Goal: Find contact information: Find contact information

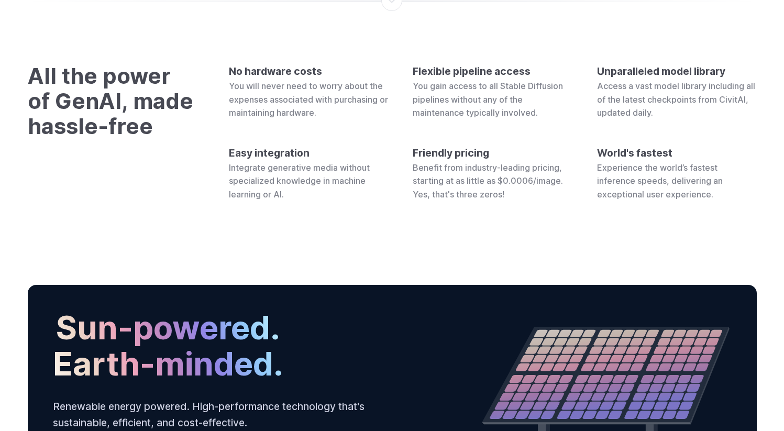
scroll to position [3985, 0]
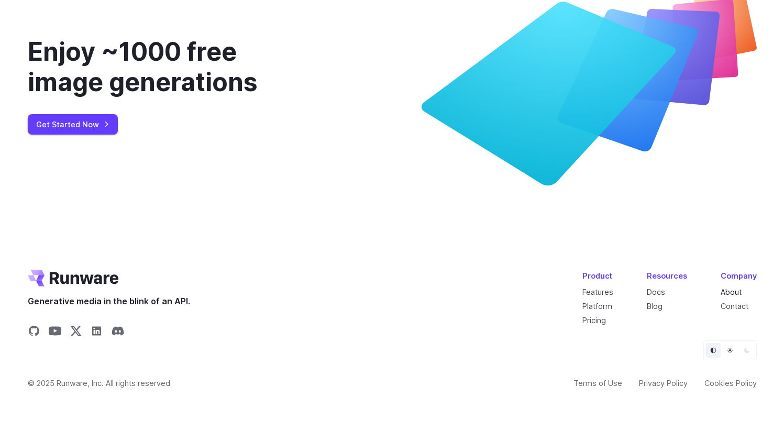
click at [729, 291] on link "About" at bounding box center [730, 291] width 21 height 9
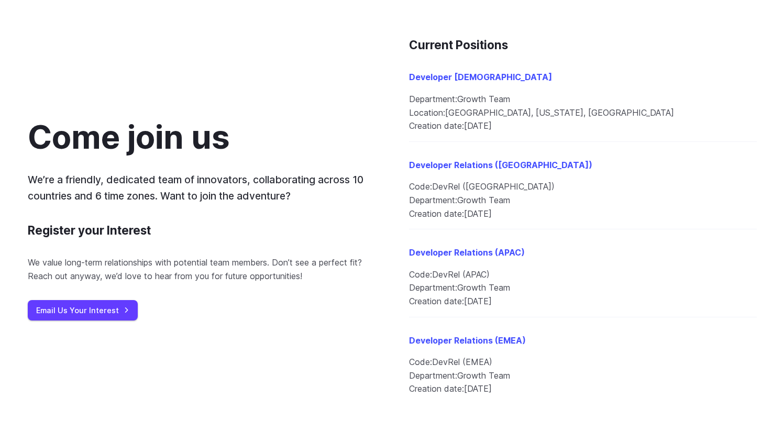
scroll to position [1361, 0]
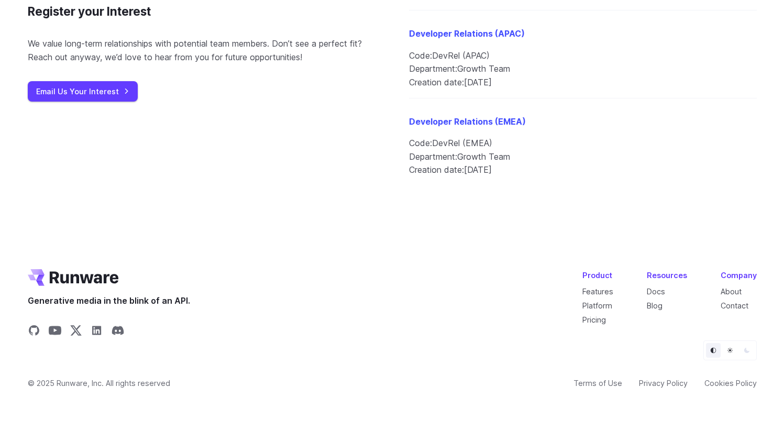
click at [735, 275] on div "Company" at bounding box center [738, 275] width 36 height 12
click at [737, 308] on link "Contact" at bounding box center [734, 305] width 28 height 9
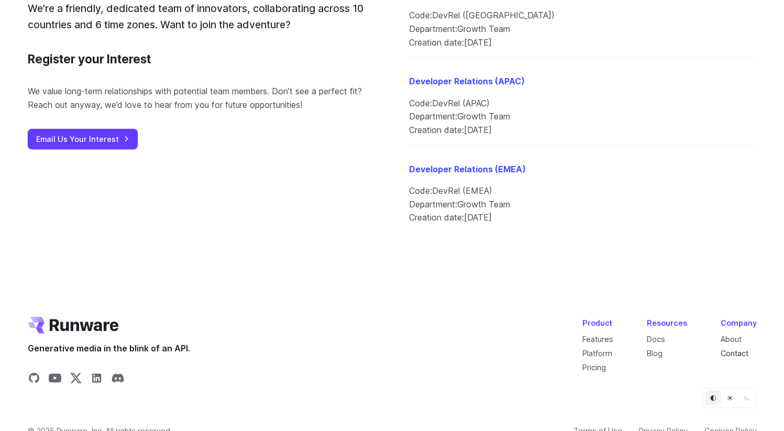
scroll to position [1327, 0]
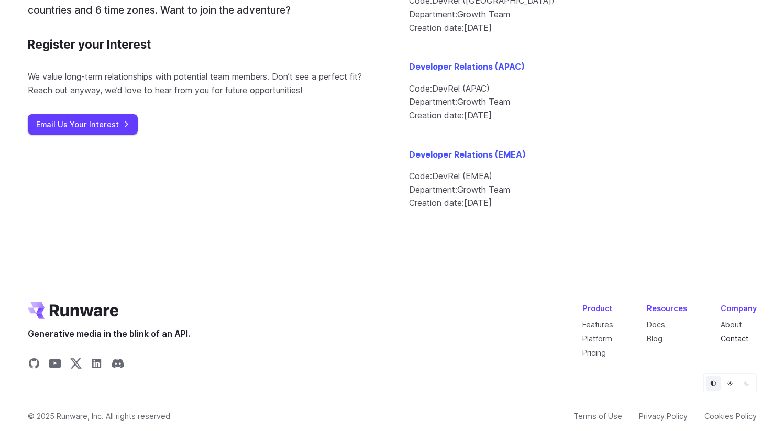
click at [738, 341] on link "Contact" at bounding box center [734, 338] width 28 height 9
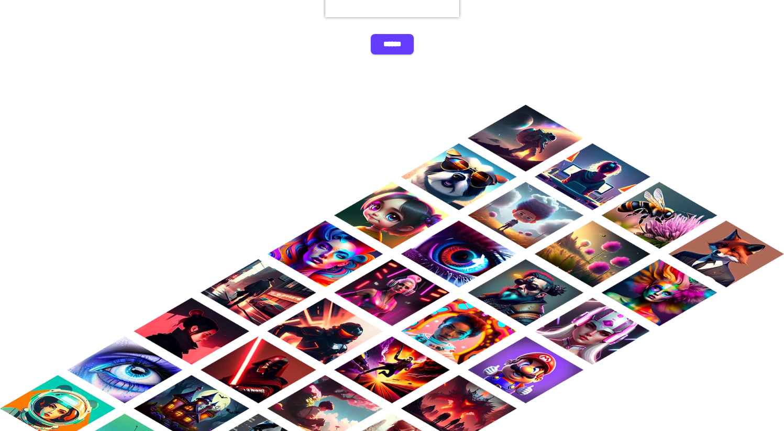
scroll to position [631, 0]
